Goal: Task Accomplishment & Management: Manage account settings

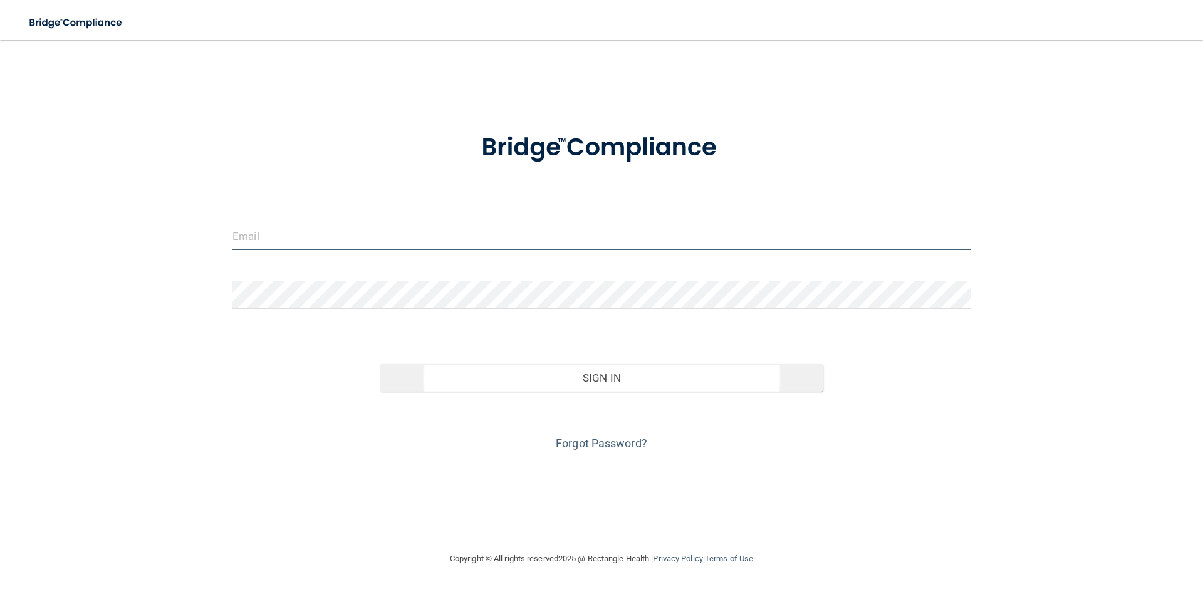
type input "[PERSON_NAME][EMAIL_ADDRESS][DOMAIN_NAME]"
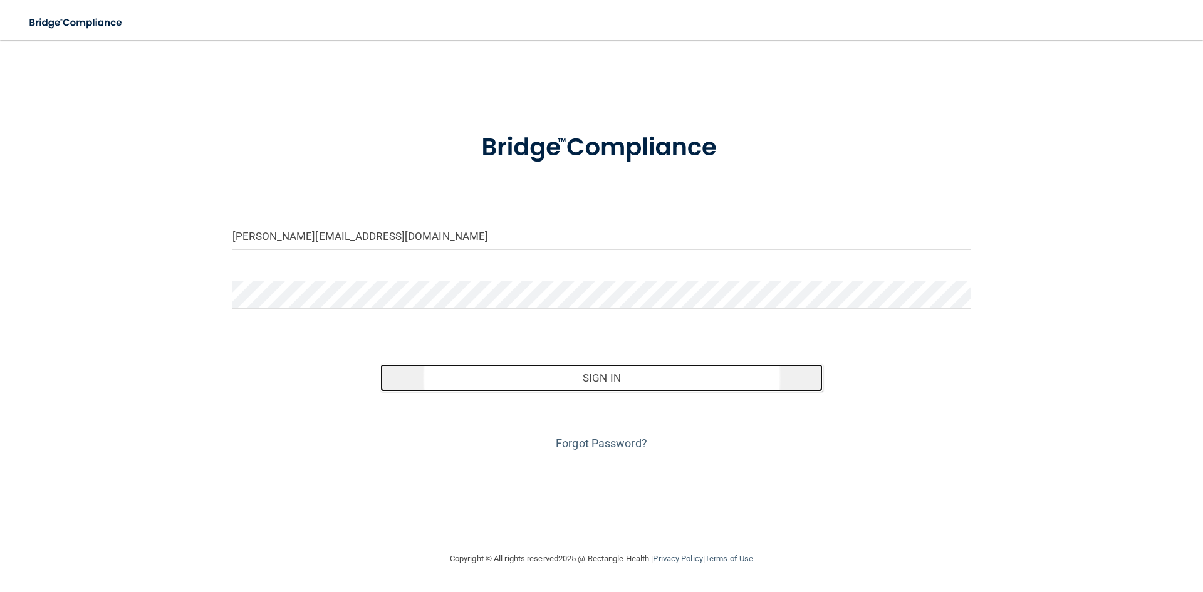
click at [544, 382] on button "Sign In" at bounding box center [601, 378] width 443 height 28
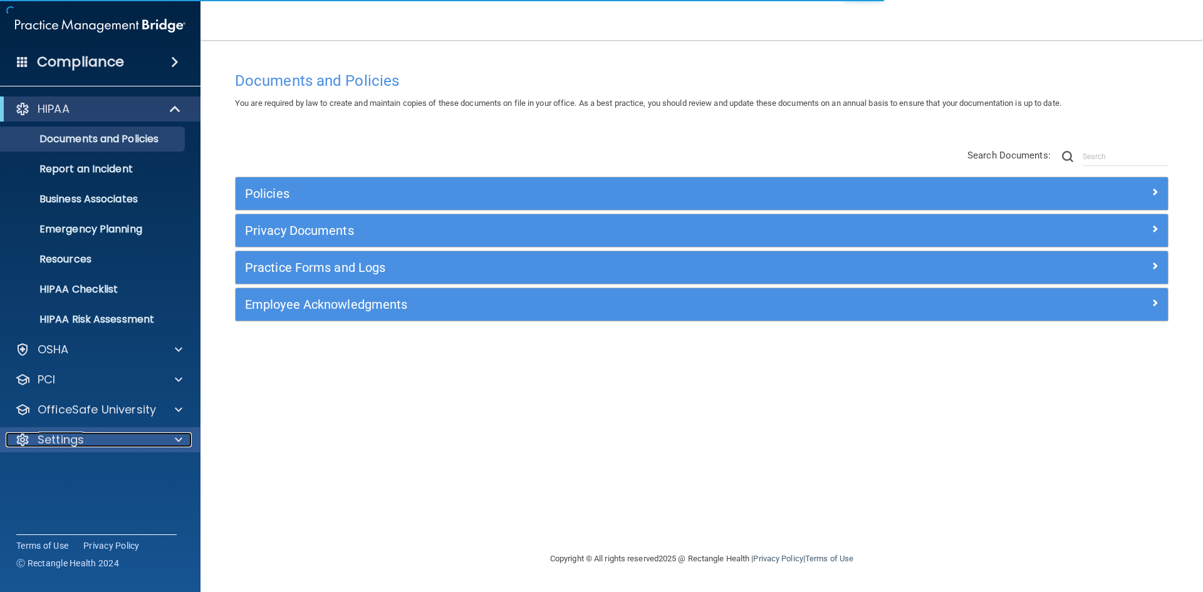
click at [73, 441] on p "Settings" at bounding box center [61, 439] width 46 height 15
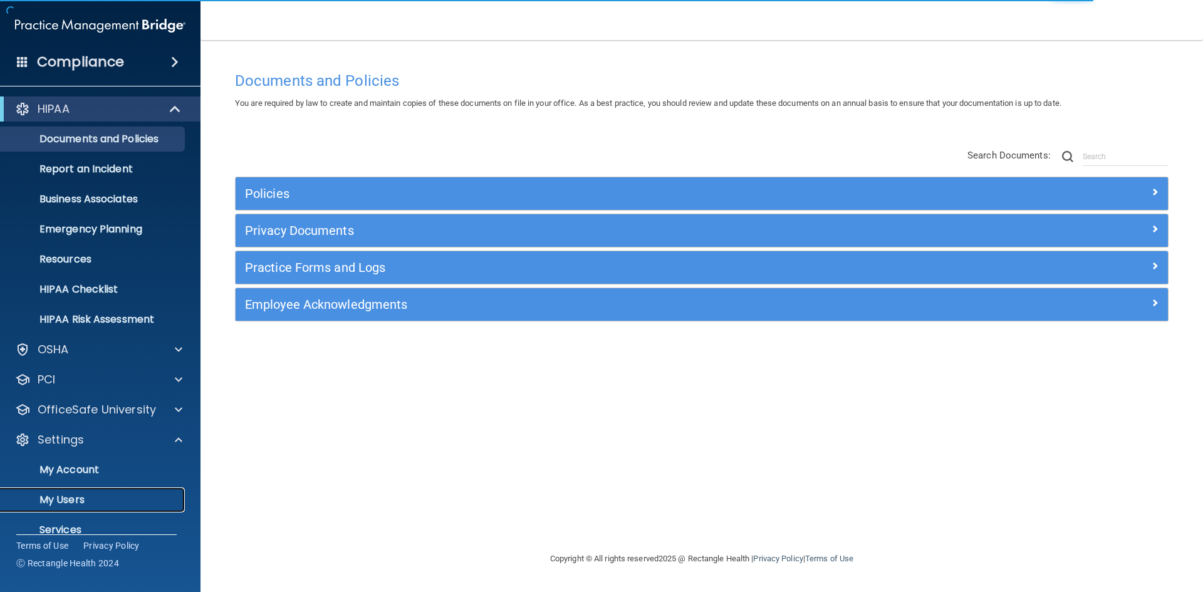
click at [61, 502] on p "My Users" at bounding box center [93, 500] width 171 height 13
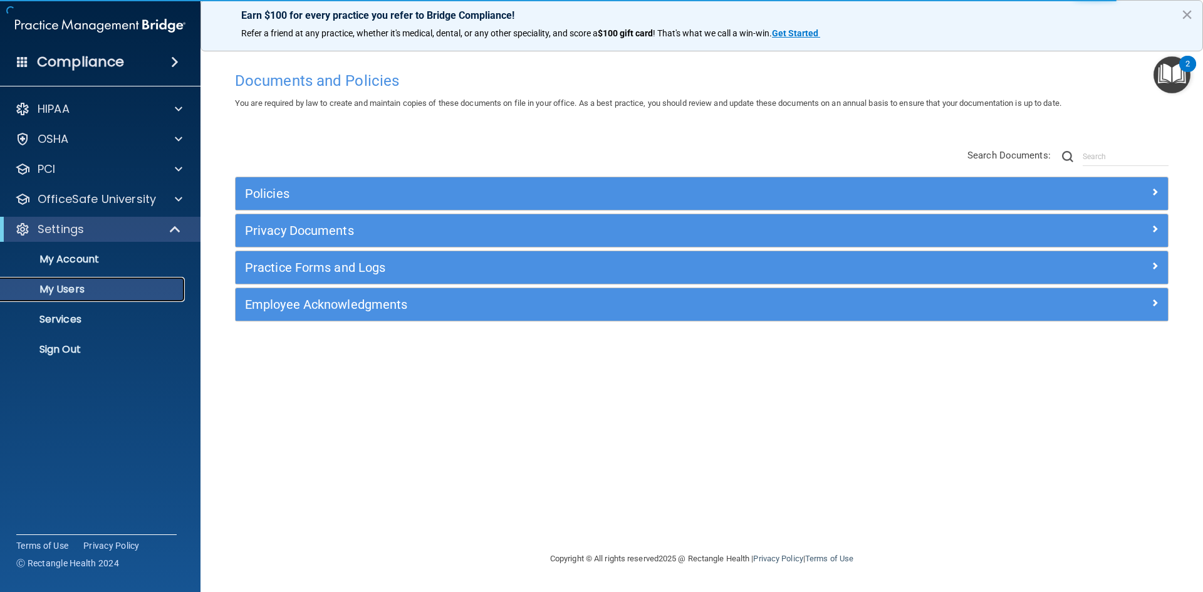
select select "20"
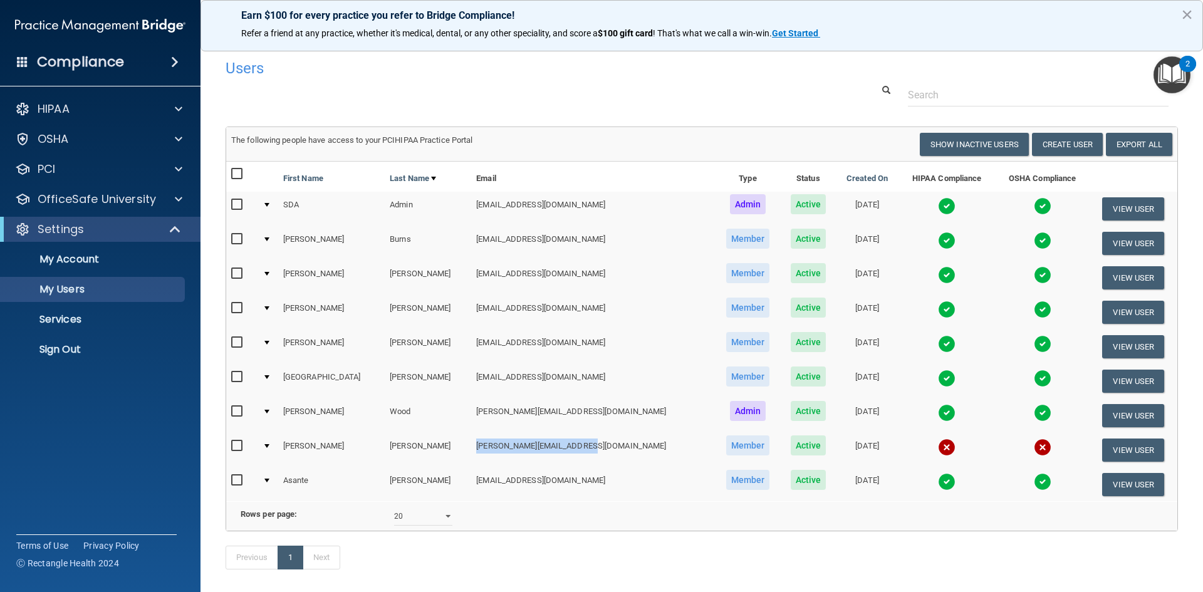
drag, startPoint x: 460, startPoint y: 447, endPoint x: 561, endPoint y: 454, distance: 101.1
click at [561, 454] on td "[PERSON_NAME][EMAIL_ADDRESS][DOMAIN_NAME]" at bounding box center [593, 450] width 244 height 34
